Goal: Task Accomplishment & Management: Use online tool/utility

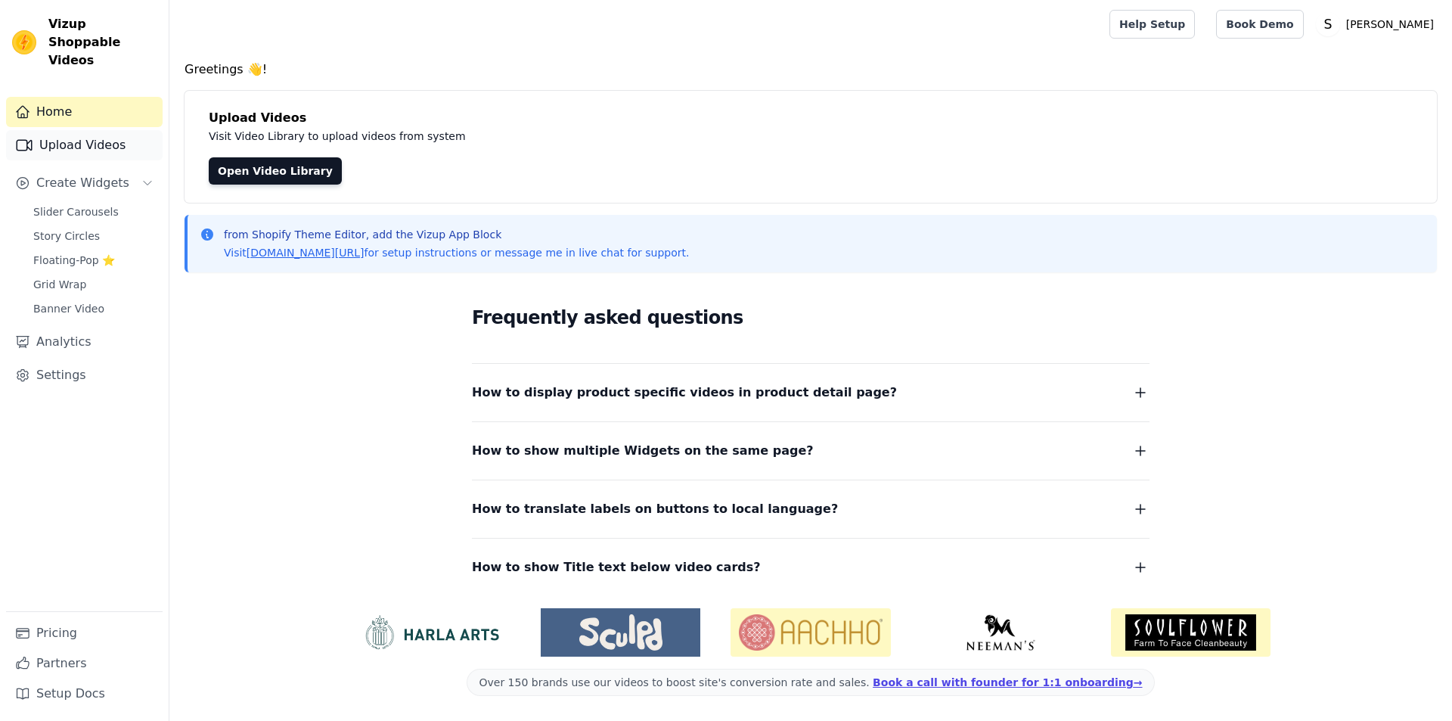
click at [126, 130] on link "Upload Videos" at bounding box center [84, 145] width 157 height 30
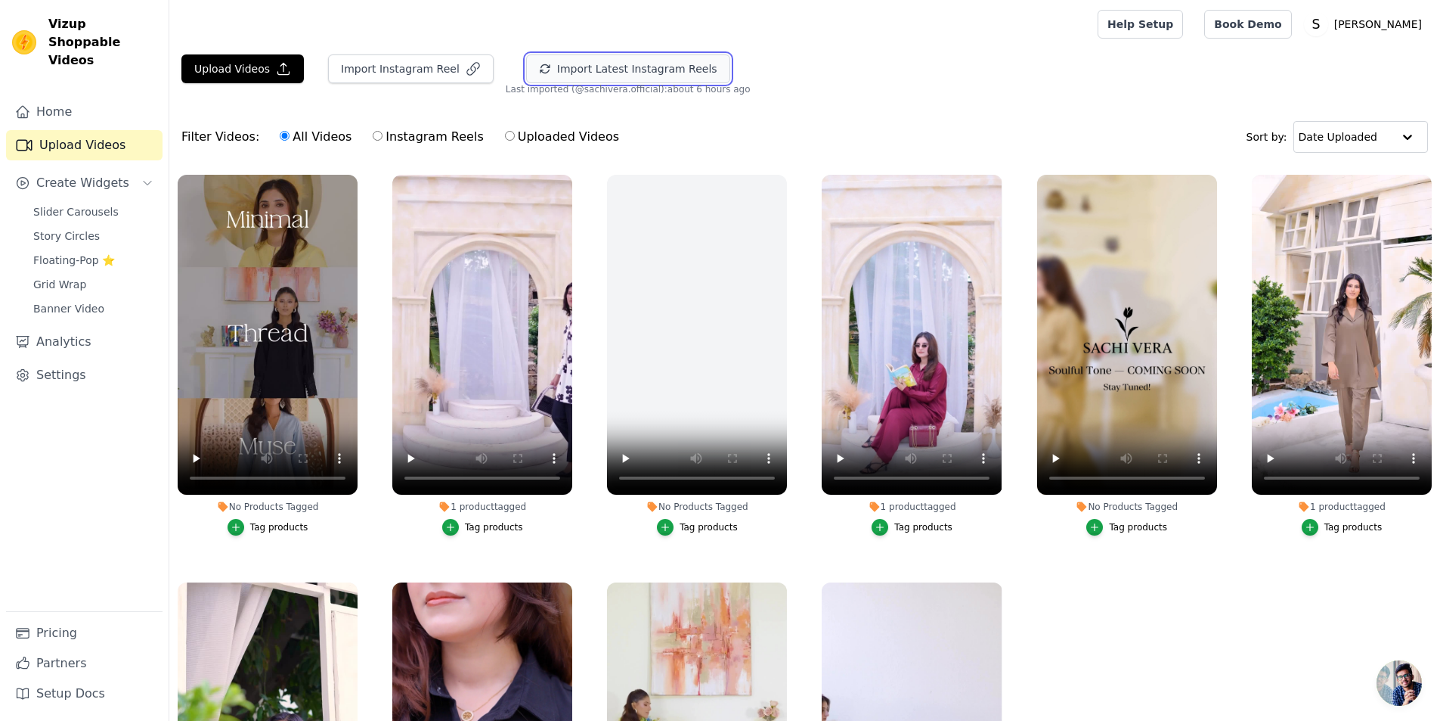
click at [597, 74] on button "Import Latest Instagram Reels" at bounding box center [628, 68] width 204 height 29
click at [738, 116] on div "Filter Videos: All Videos Instagram Reels Uploaded Videos Sort by: Date Uploaded" at bounding box center [804, 136] width 1271 height 59
click at [736, 82] on div "Upload Videos Import Instagram Reel Import Latest Instagram Reels Import Latest…" at bounding box center [804, 74] width 1271 height 41
click at [530, 67] on button "Import Latest Instagram Reels" at bounding box center [628, 68] width 204 height 29
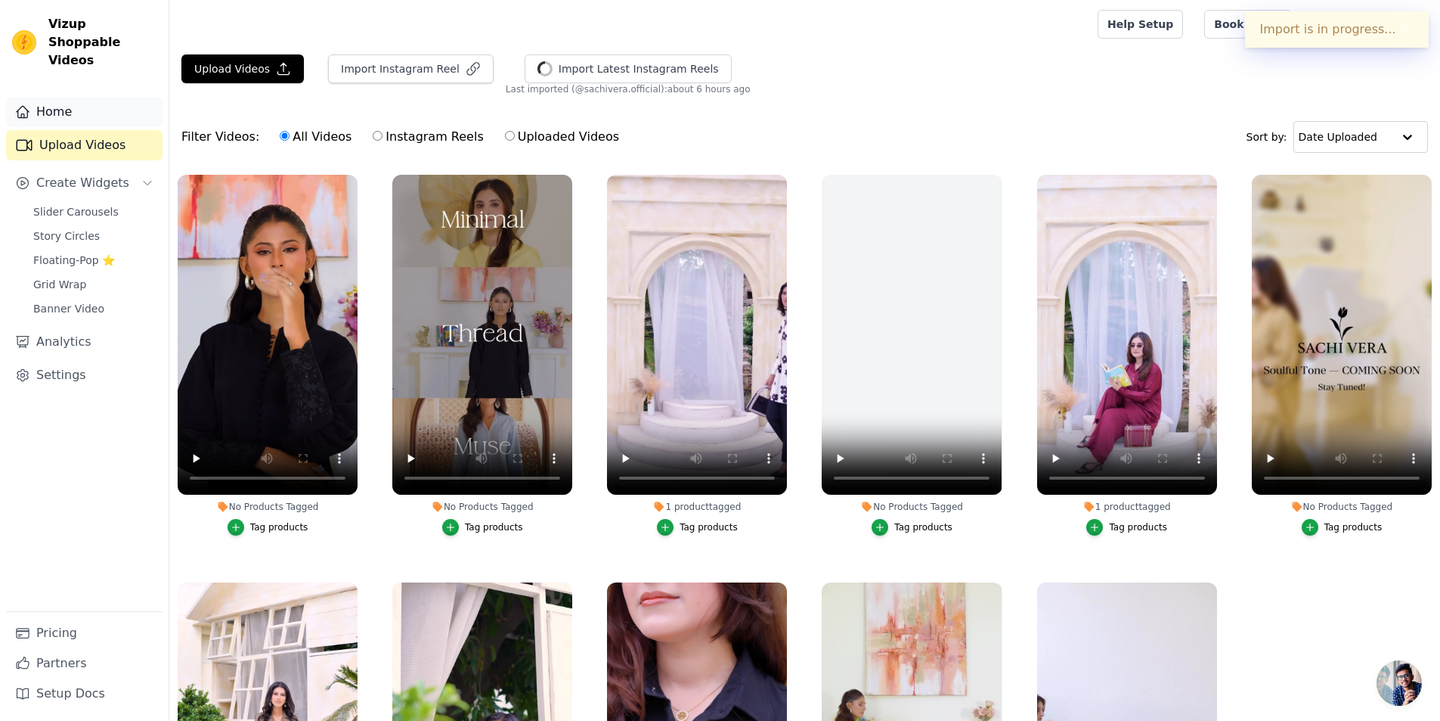
click at [100, 102] on link "Home" at bounding box center [84, 112] width 157 height 30
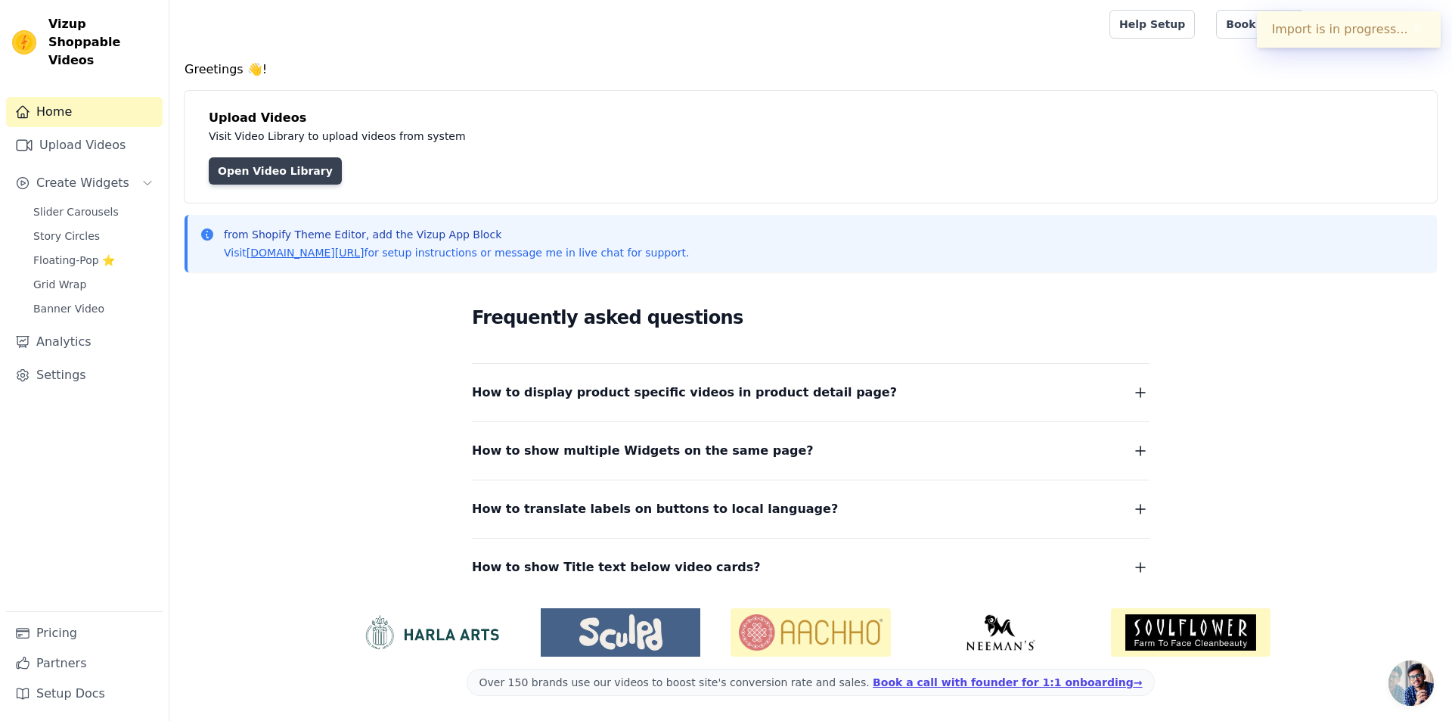
click at [243, 170] on link "Open Video Library" at bounding box center [275, 170] width 133 height 27
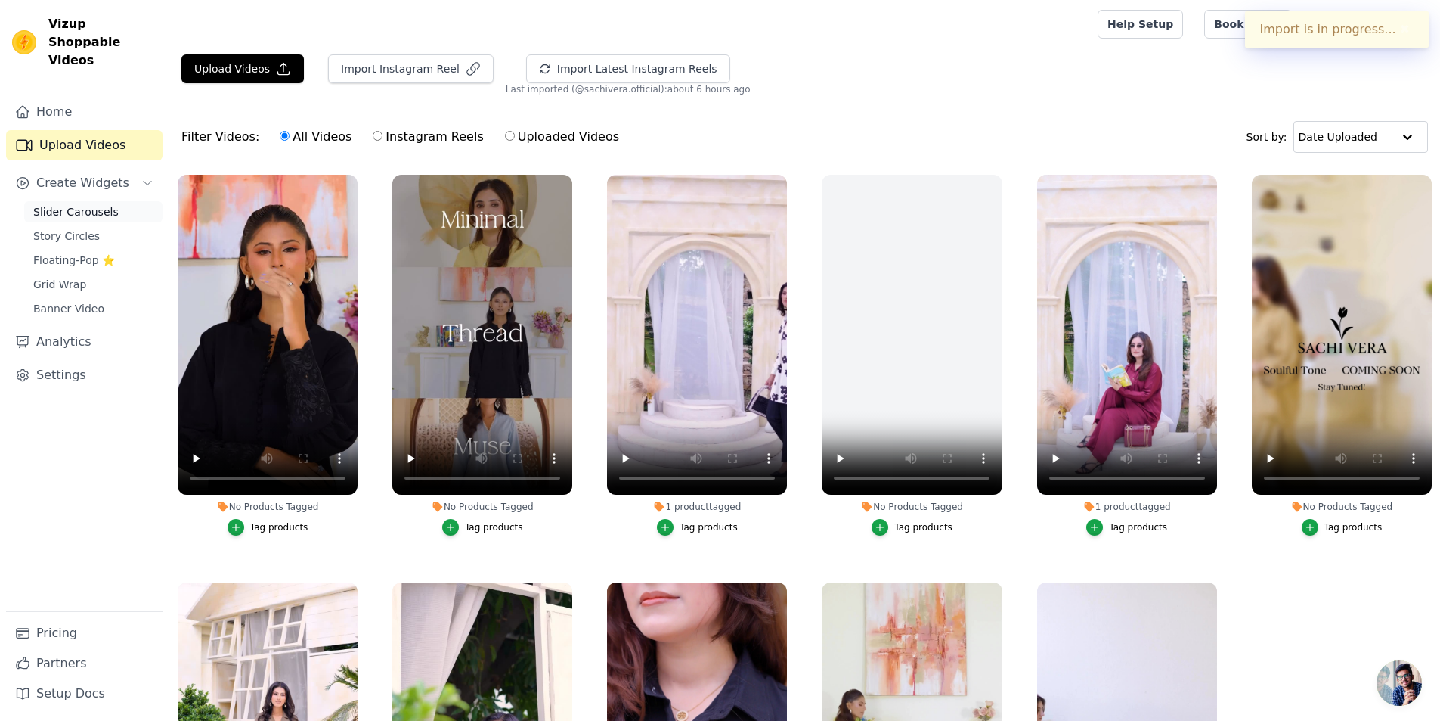
click at [126, 201] on link "Slider Carousels" at bounding box center [93, 211] width 138 height 21
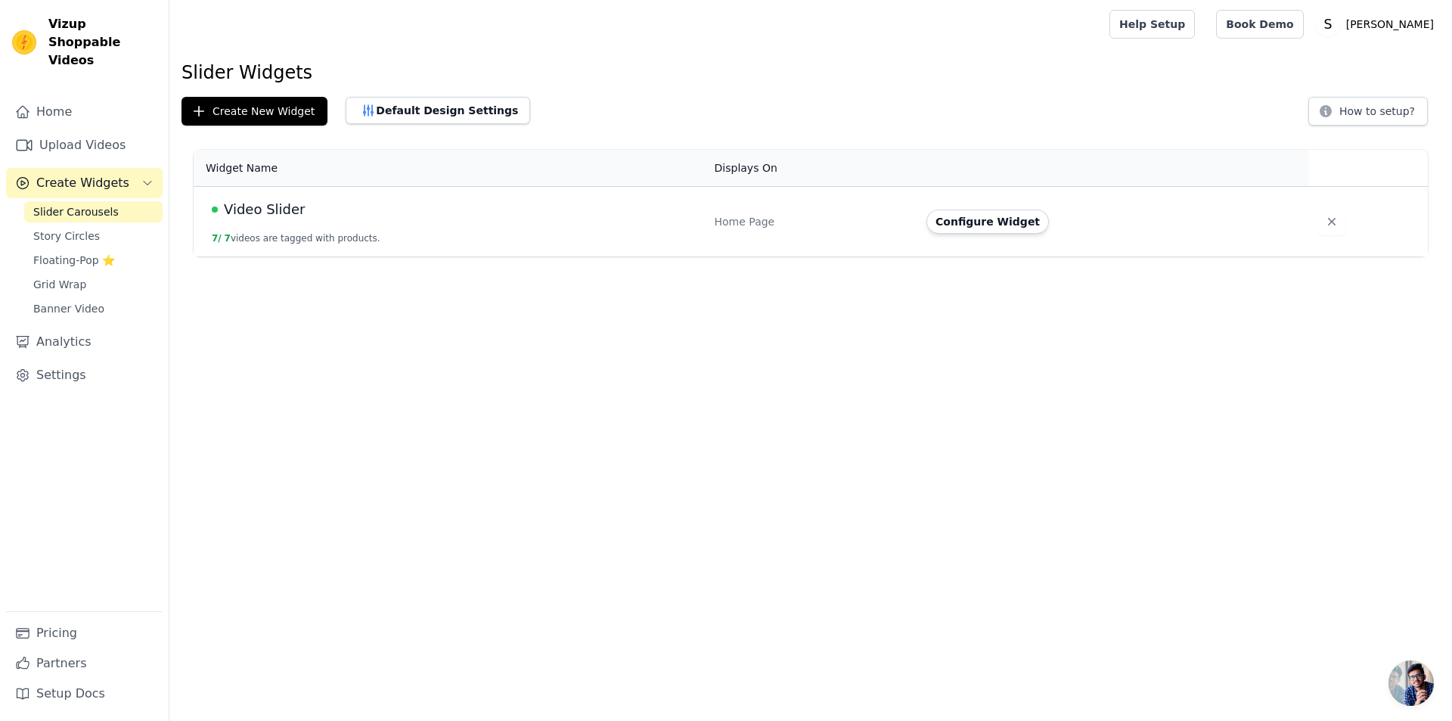
click at [333, 215] on div "Video Slider" at bounding box center [454, 209] width 485 height 21
click at [277, 203] on span "Video Slider" at bounding box center [264, 209] width 81 height 21
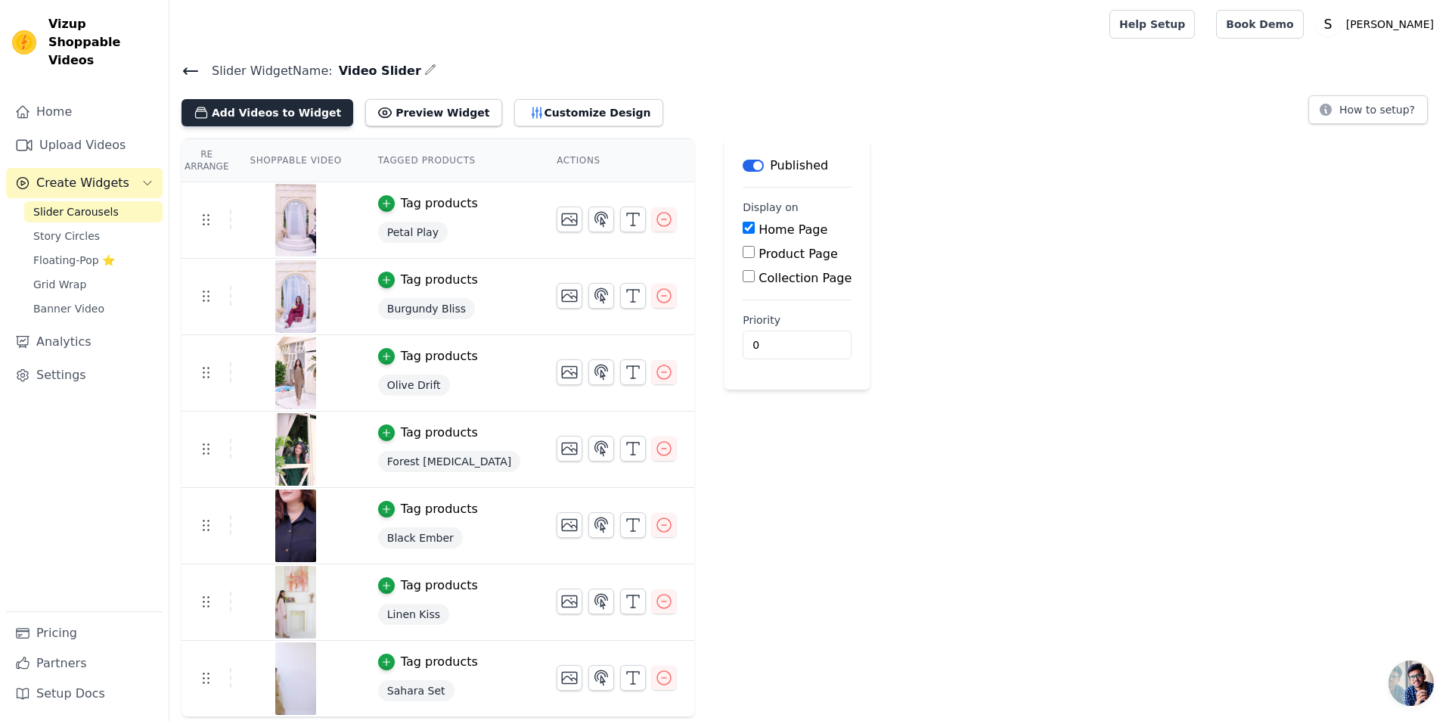
click at [312, 106] on button "Add Videos to Widget" at bounding box center [267, 112] width 172 height 27
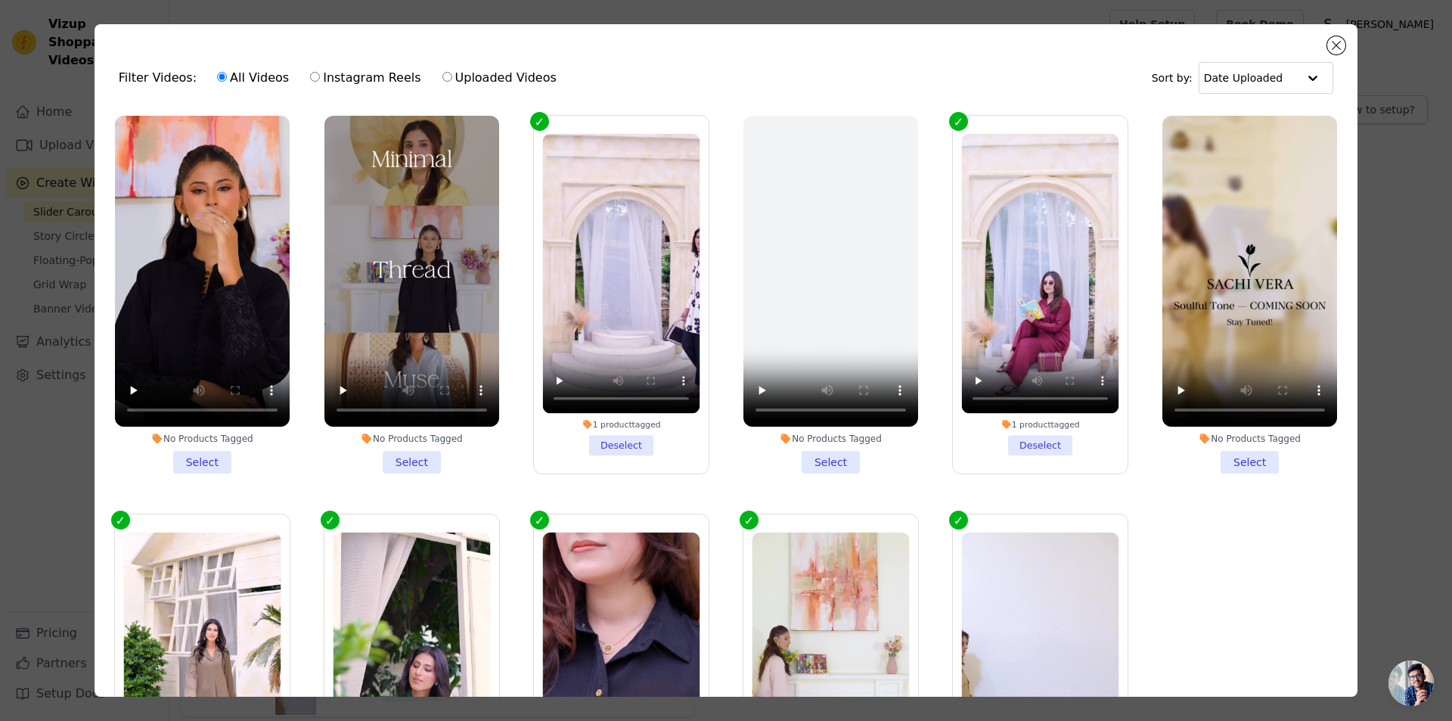
click at [206, 457] on li "No Products Tagged Select" at bounding box center [202, 295] width 175 height 358
click at [0, 0] on input "No Products Tagged Select" at bounding box center [0, 0] width 0 height 0
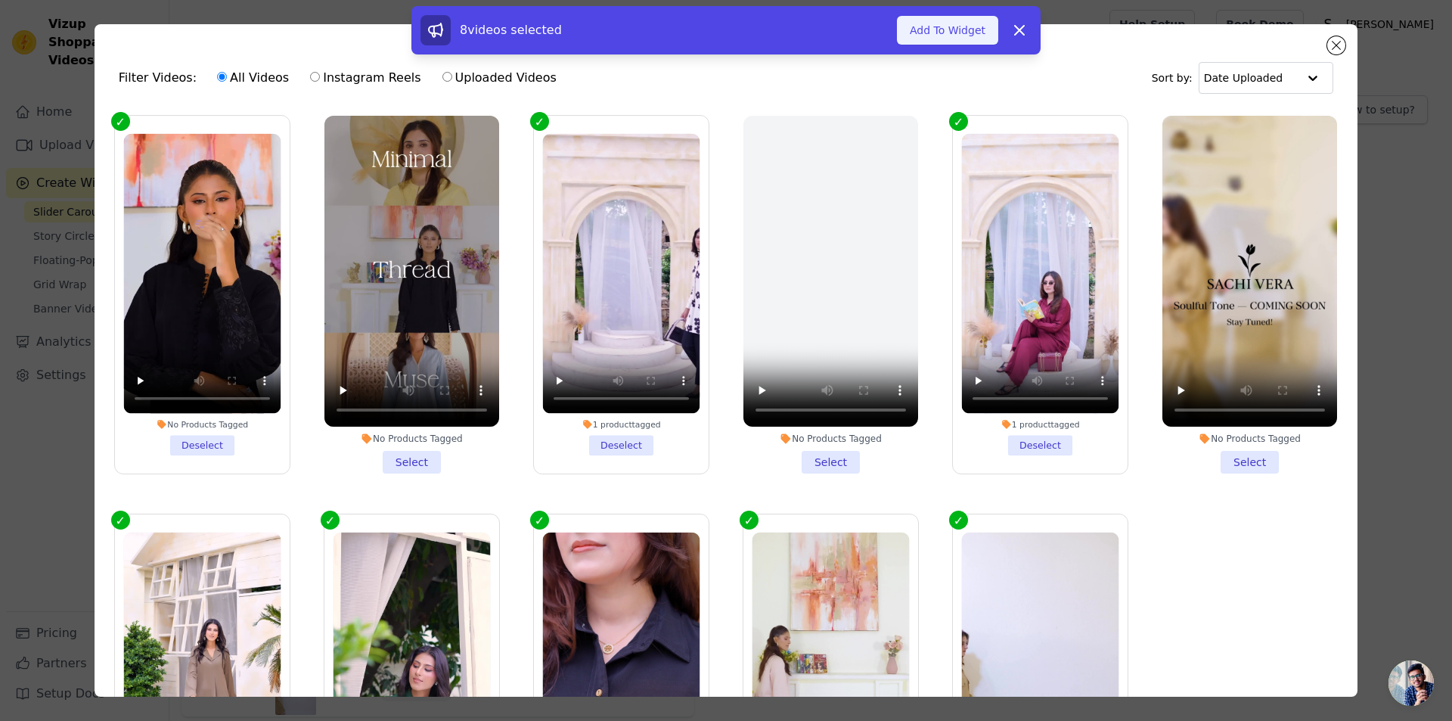
click at [957, 38] on button "Add To Widget" at bounding box center [947, 30] width 101 height 29
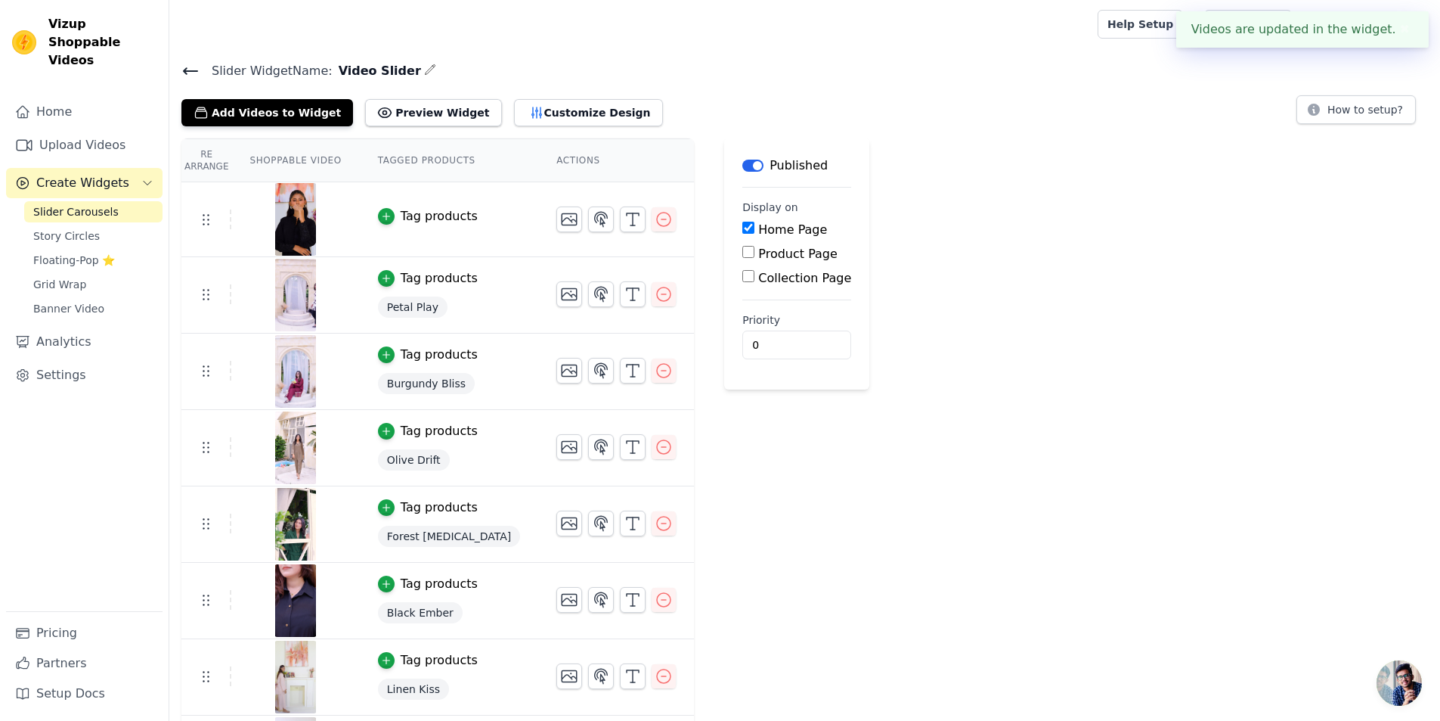
click at [408, 214] on div "Tag products" at bounding box center [439, 216] width 77 height 18
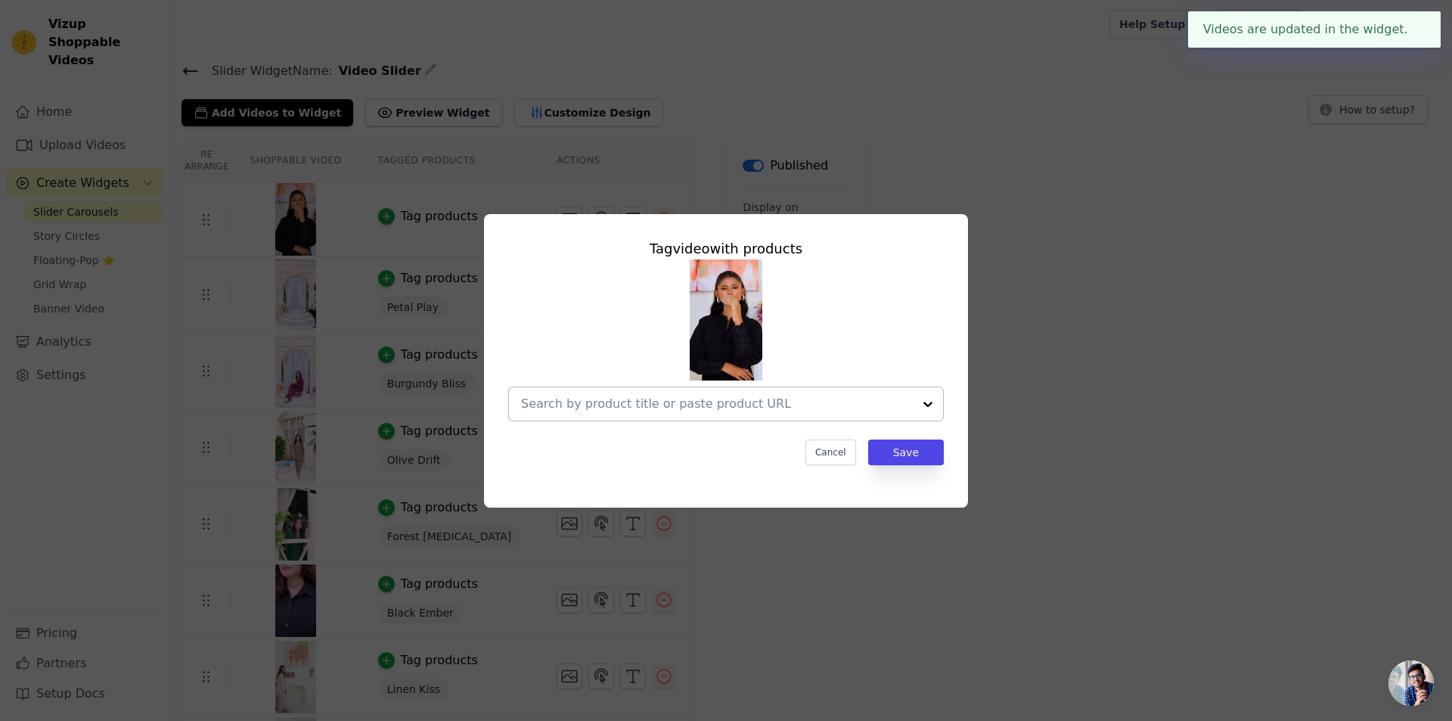
click at [755, 398] on input "text" at bounding box center [717, 404] width 392 height 18
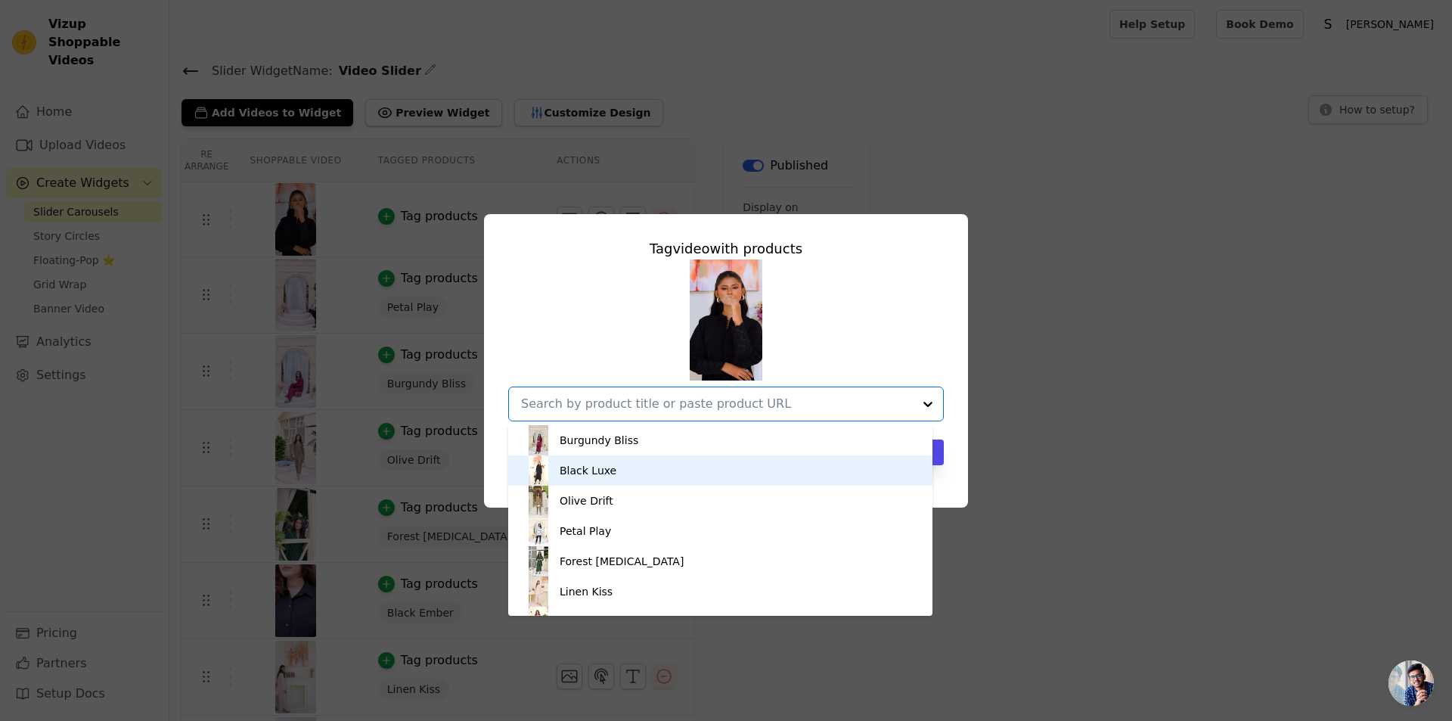
click at [713, 469] on div "Black Luxe" at bounding box center [720, 470] width 394 height 30
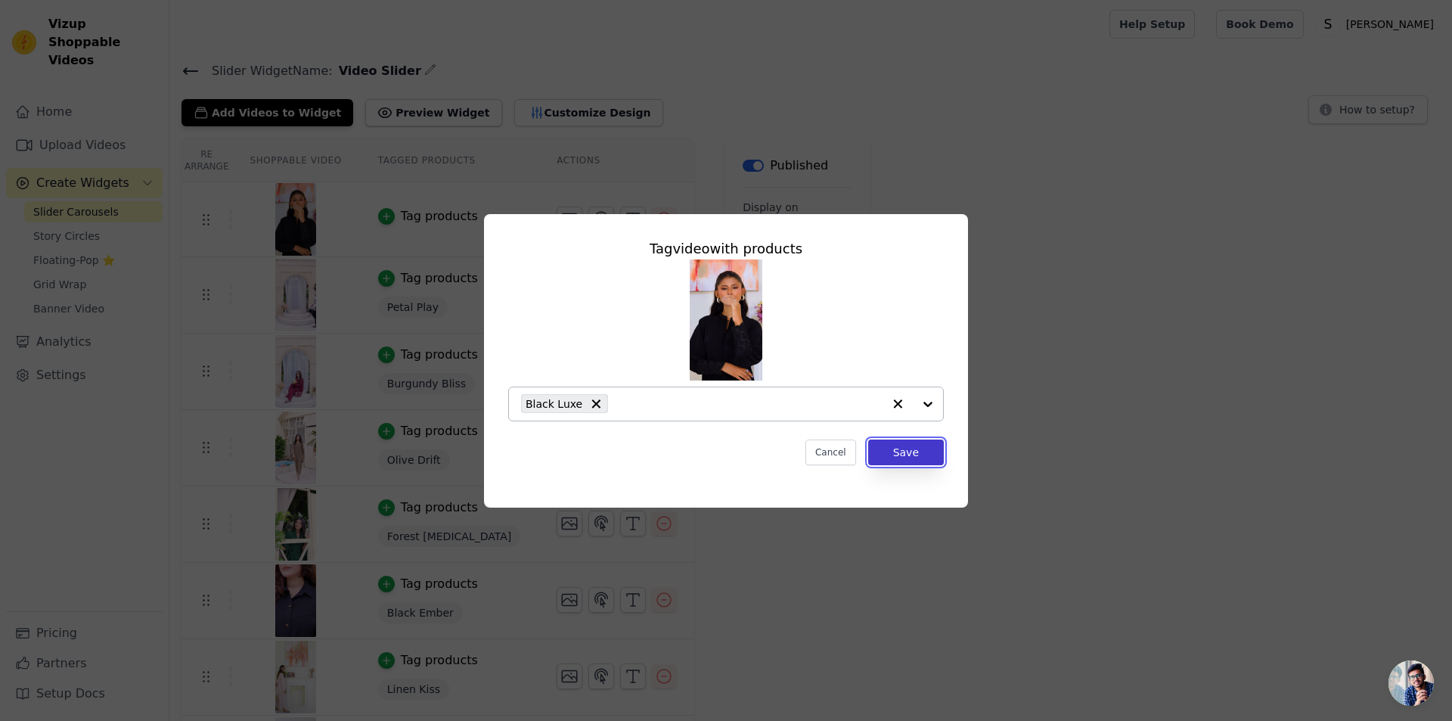
click at [919, 457] on button "Save" at bounding box center [906, 452] width 76 height 26
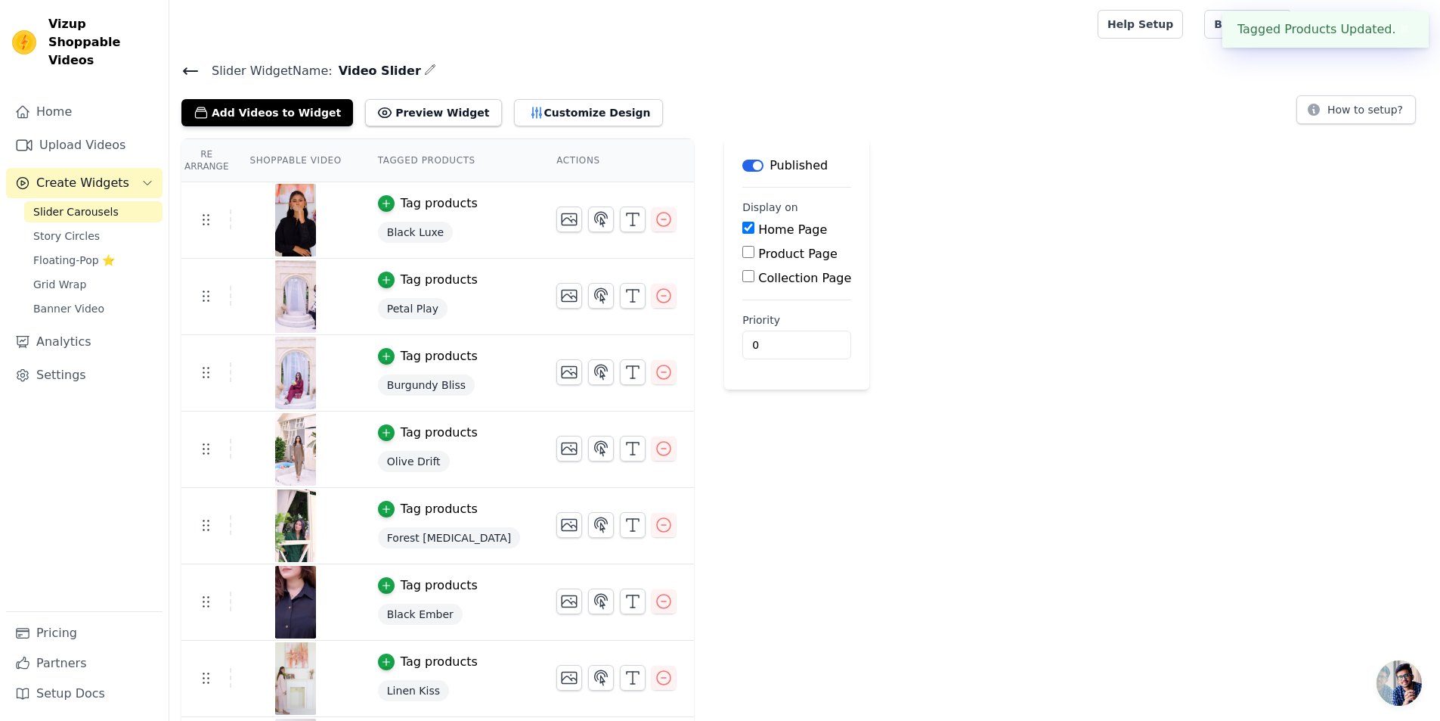
click at [918, 455] on div "Re Arrange Shoppable Video Tagged Products Actions Tag products Black Luxe Tag …" at bounding box center [804, 465] width 1271 height 655
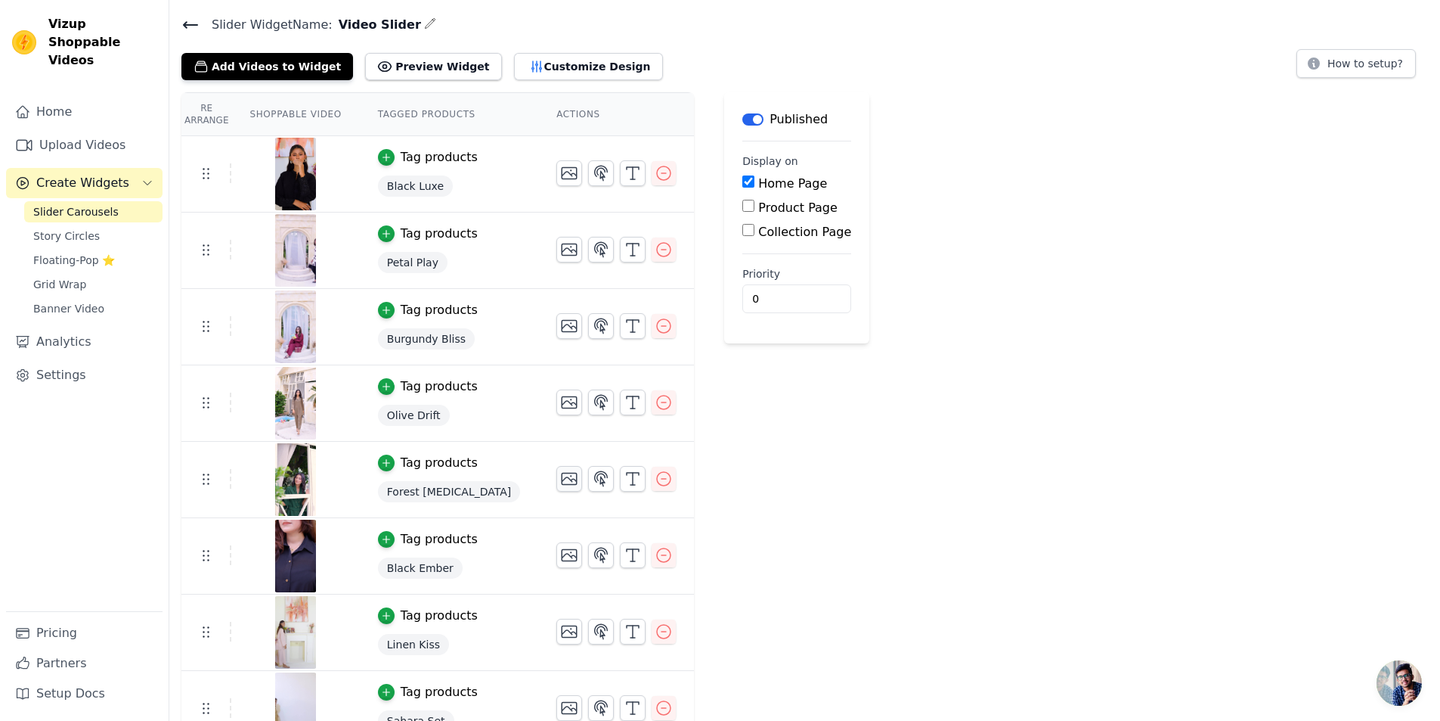
scroll to position [72, 0]
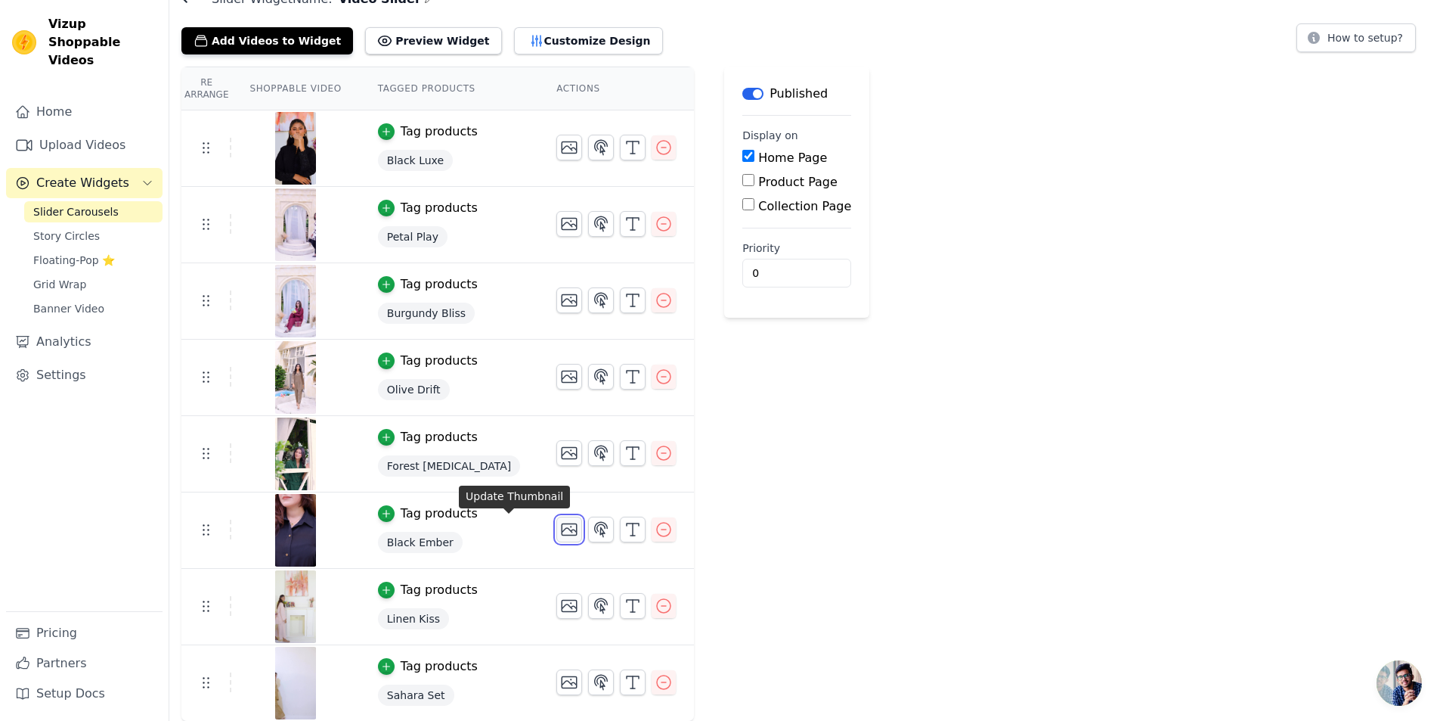
click at [560, 528] on icon "button" at bounding box center [569, 529] width 18 height 18
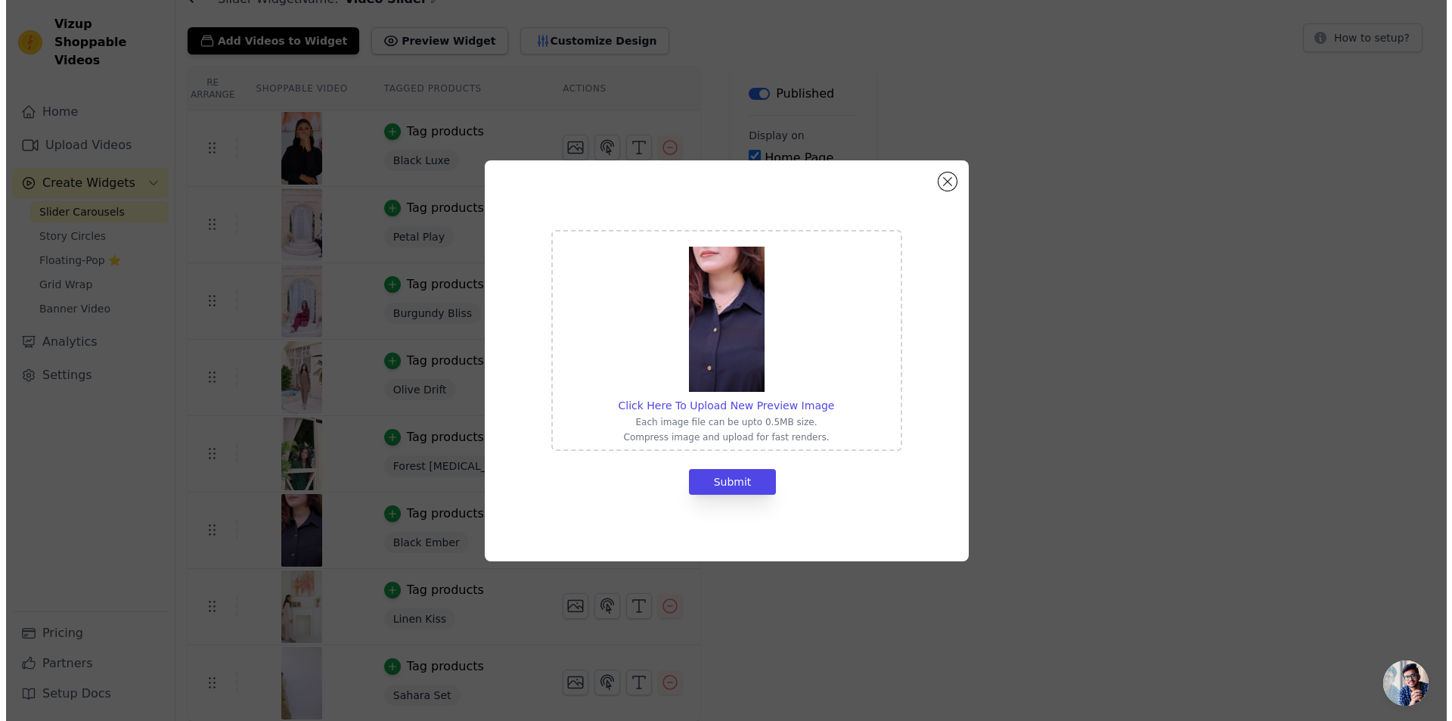
scroll to position [0, 0]
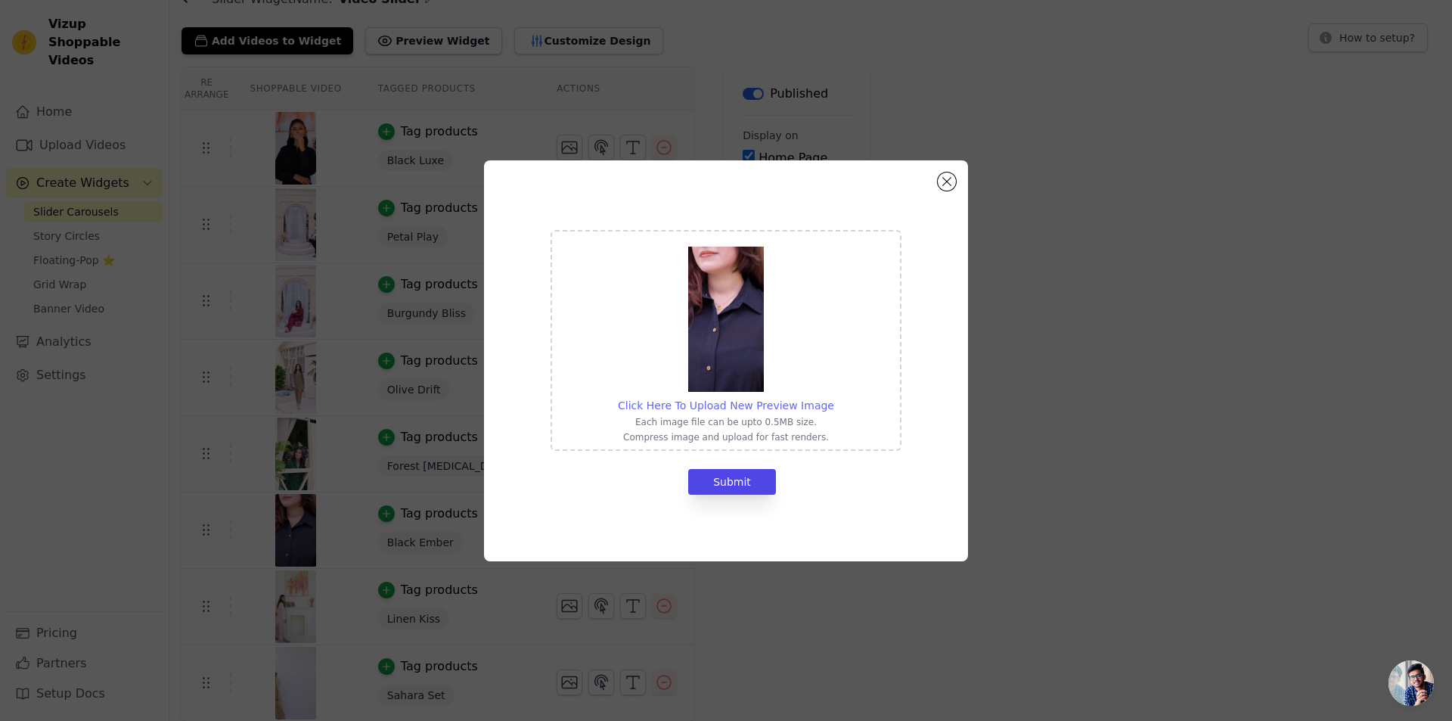
click at [745, 408] on span "Click Here To Upload New Preview Image" at bounding box center [726, 405] width 216 height 12
click at [833, 398] on input "Click Here To Upload New Preview Image Each image file can be upto 0.5MB size. …" at bounding box center [833, 397] width 1 height 1
click at [955, 178] on button "Close modal" at bounding box center [947, 181] width 18 height 18
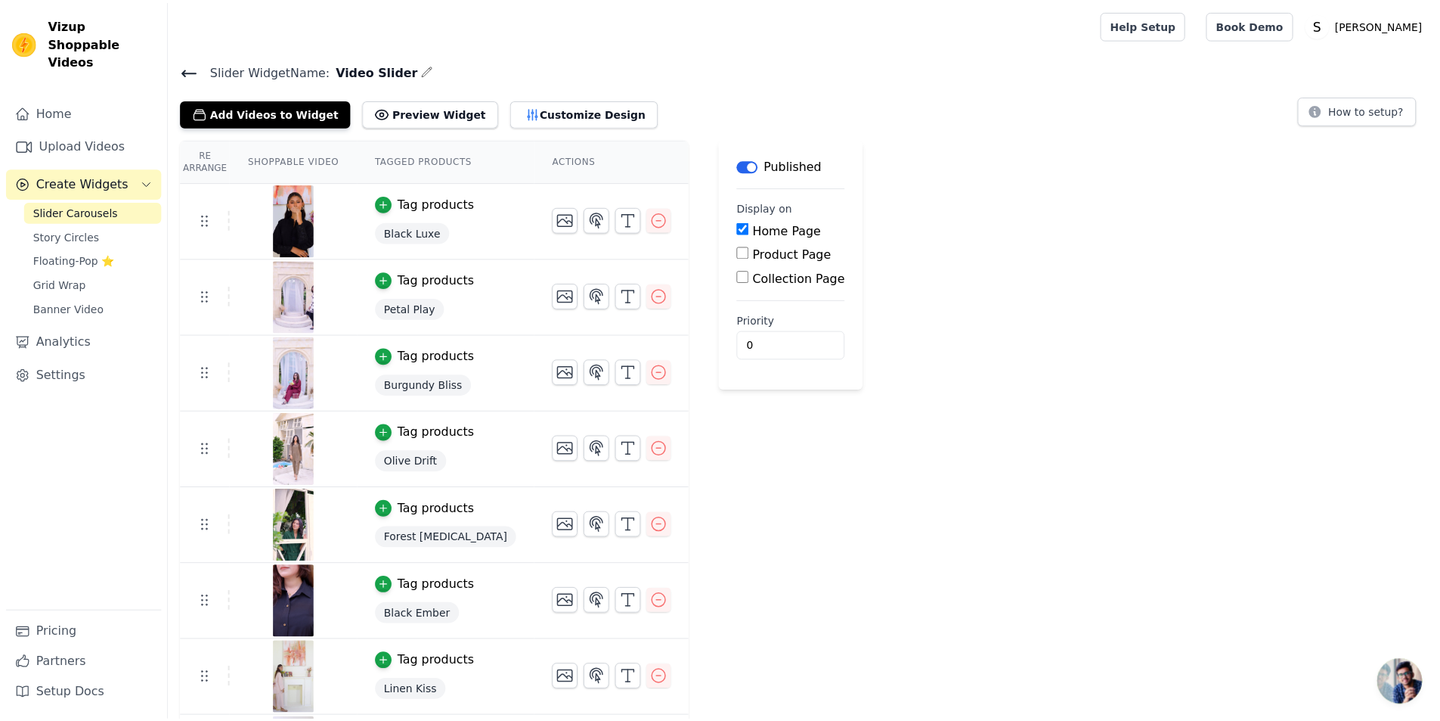
scroll to position [72, 0]
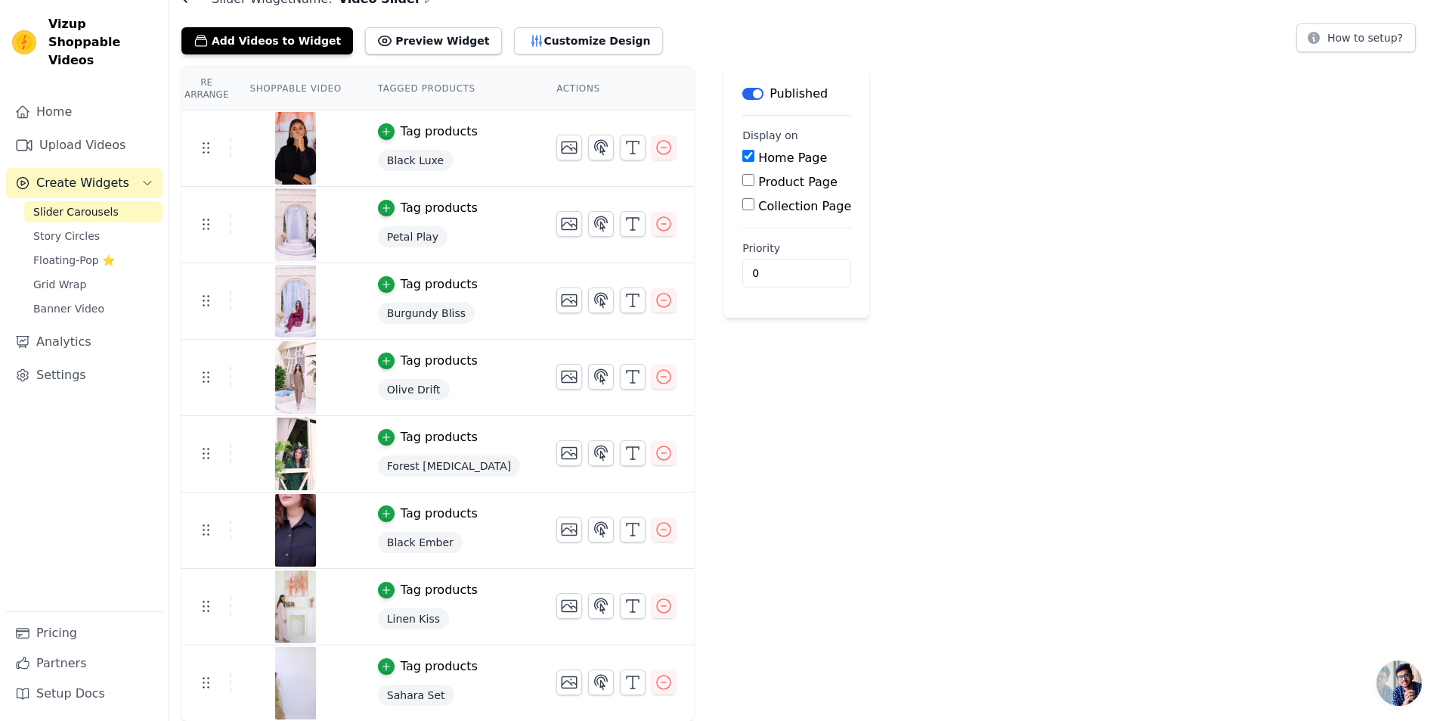
click at [1085, 359] on div "Re Arrange Shoppable Video Tagged Products Actions Tag products Black Luxe Tag …" at bounding box center [804, 394] width 1271 height 655
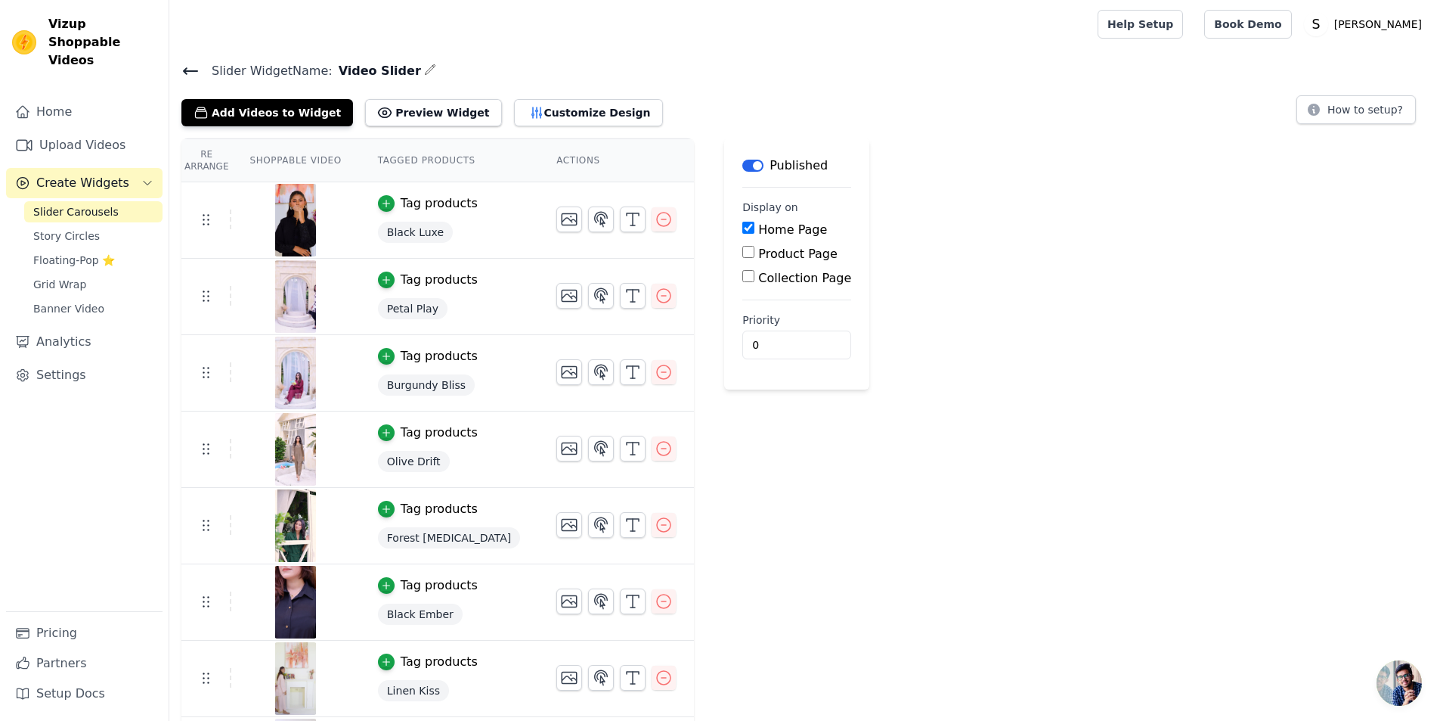
click at [184, 60] on h4 "Slider Widget Name: Video Slider" at bounding box center [804, 70] width 1247 height 20
click at [184, 68] on icon at bounding box center [190, 71] width 18 height 18
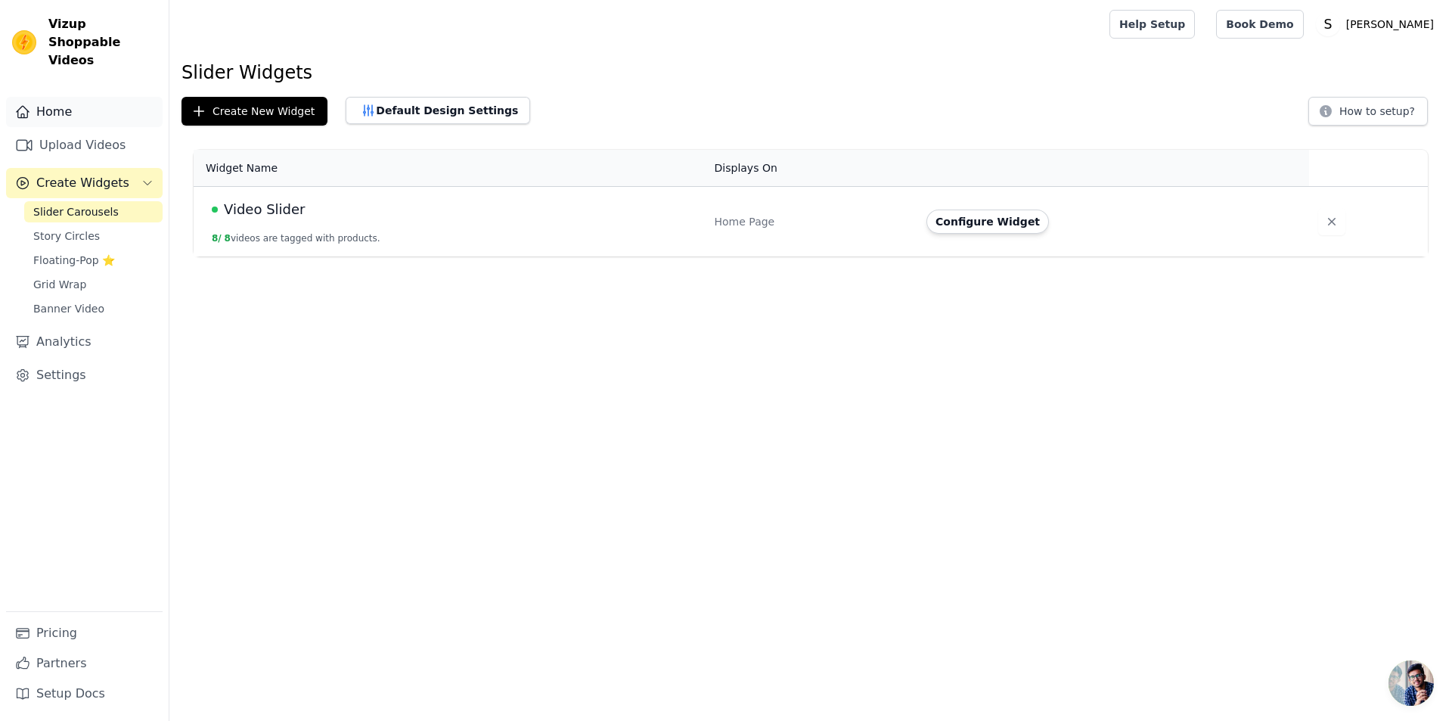
click at [98, 104] on link "Home" at bounding box center [84, 112] width 157 height 30
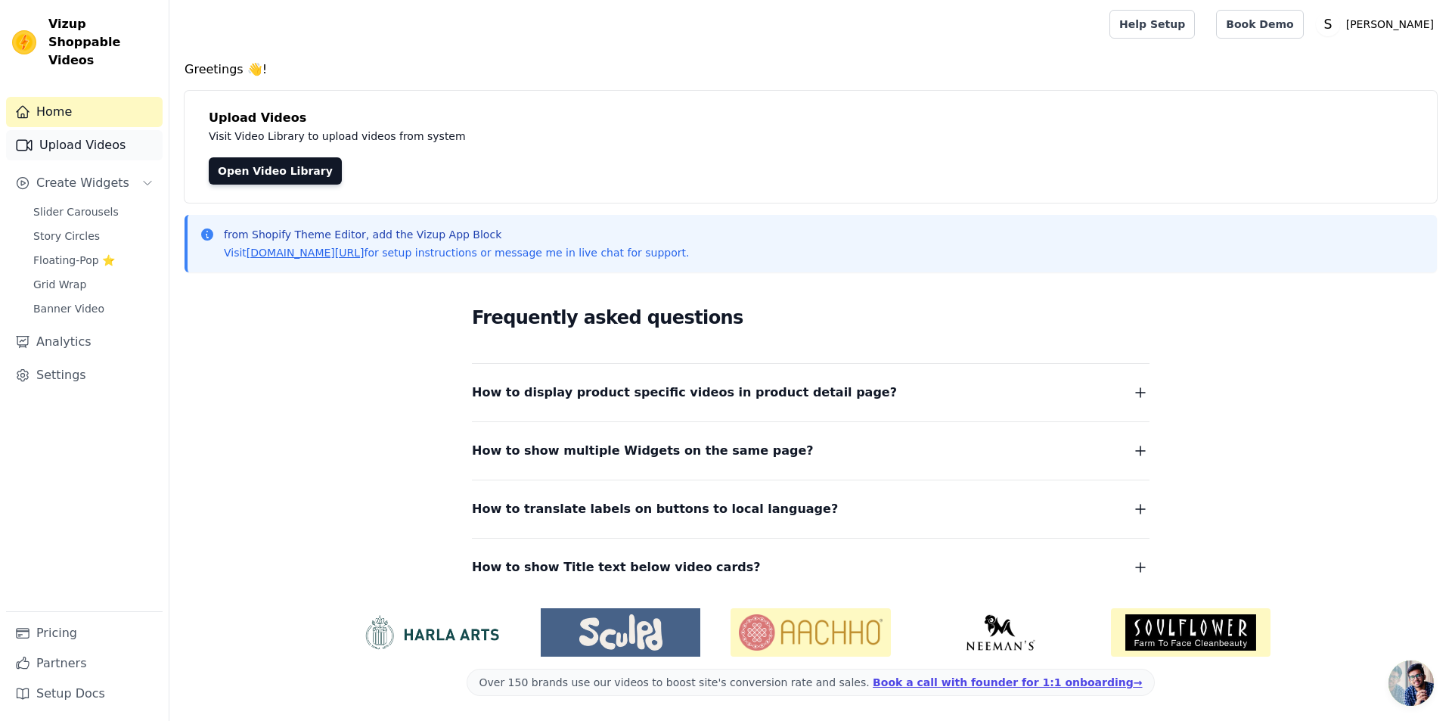
click at [111, 136] on link "Upload Videos" at bounding box center [84, 145] width 157 height 30
